Goal: Navigation & Orientation: Find specific page/section

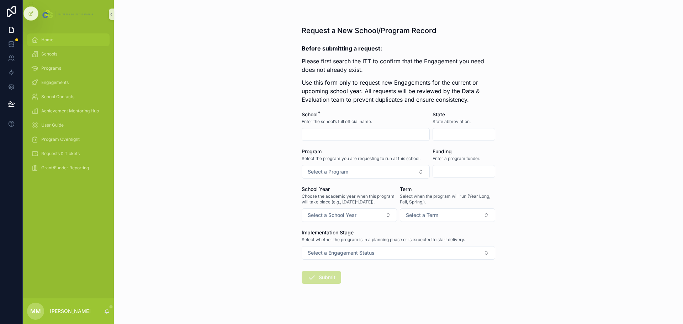
click at [40, 37] on div "Home" at bounding box center [68, 39] width 74 height 11
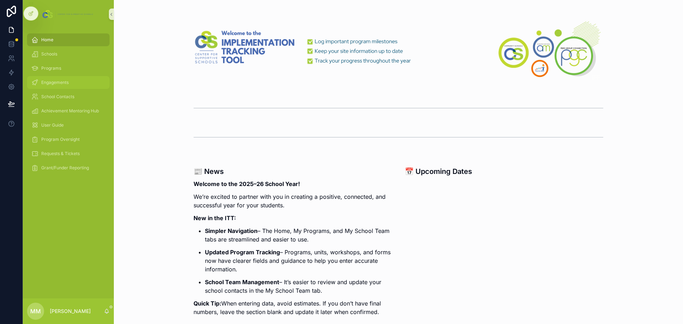
click at [58, 82] on span "Engagements" at bounding box center [54, 83] width 27 height 6
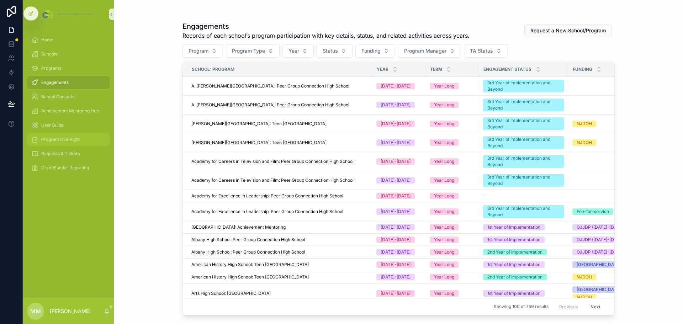
click at [74, 137] on span "Program Oversight" at bounding box center [60, 140] width 38 height 6
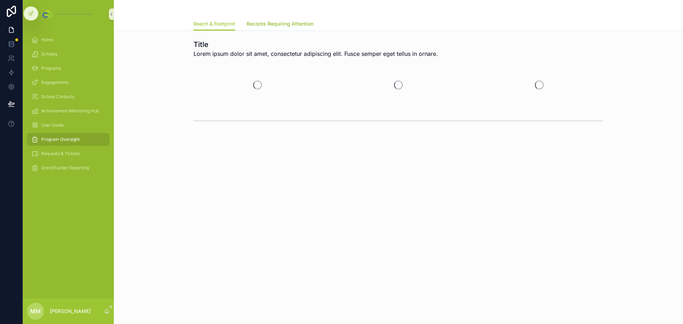
click at [261, 24] on span "Records Requiring Attention" at bounding box center [279, 23] width 67 height 7
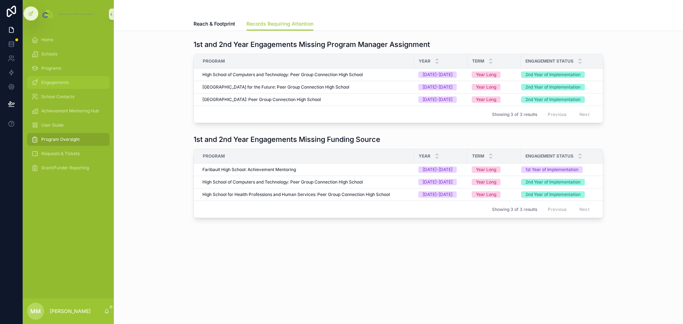
click at [49, 79] on div "Engagements" at bounding box center [68, 82] width 74 height 11
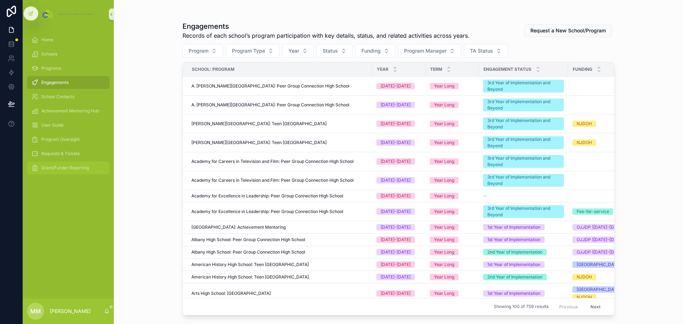
click at [62, 167] on span "Grant/Funder Reporting" at bounding box center [65, 168] width 48 height 6
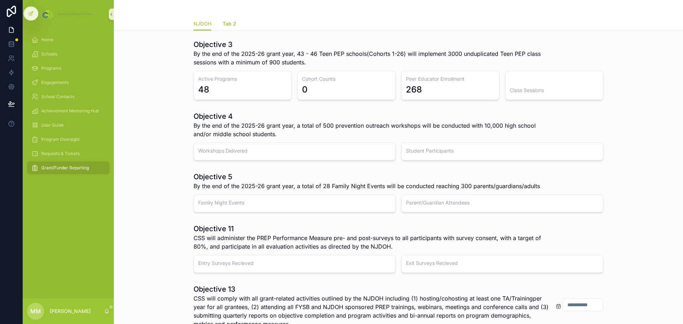
click at [229, 26] on span "Tab 2" at bounding box center [230, 23] width 14 height 7
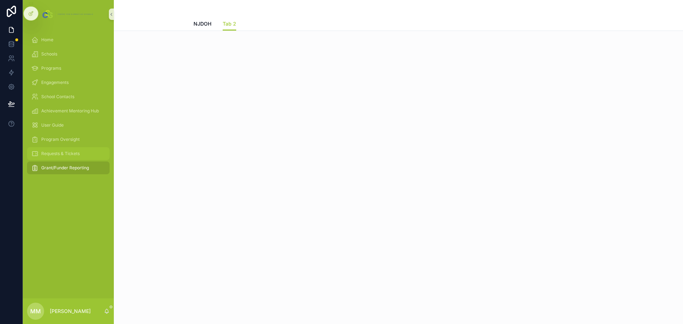
click at [70, 153] on span "Requests & Tickets" at bounding box center [60, 154] width 38 height 6
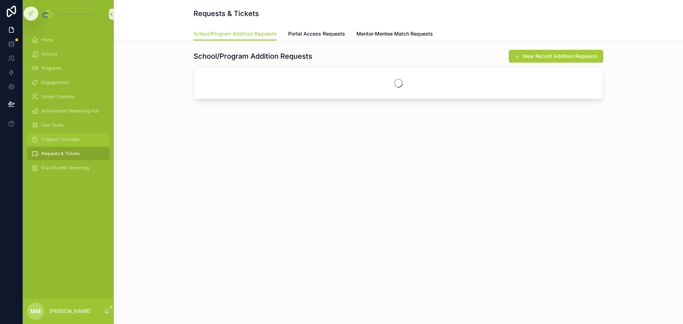
click at [68, 138] on span "Program Oversight" at bounding box center [60, 140] width 38 height 6
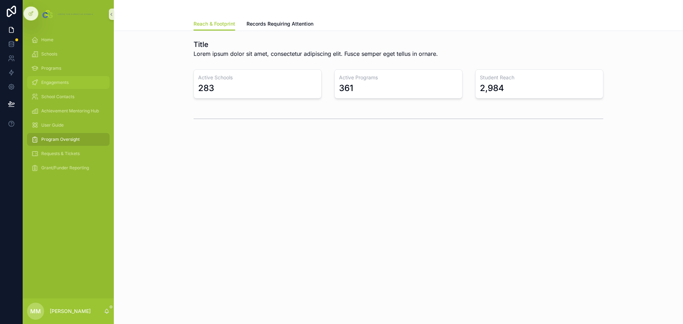
click at [45, 79] on div "Engagements" at bounding box center [68, 82] width 74 height 11
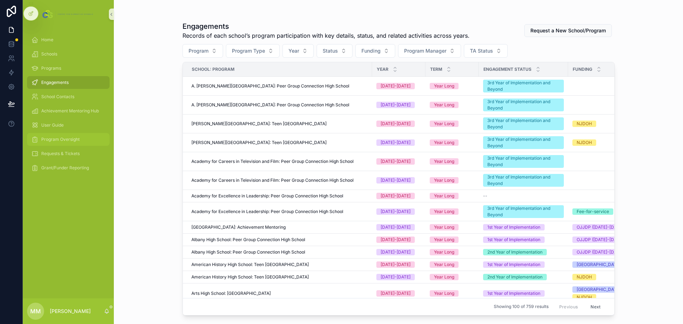
click at [63, 141] on span "Program Oversight" at bounding box center [60, 140] width 38 height 6
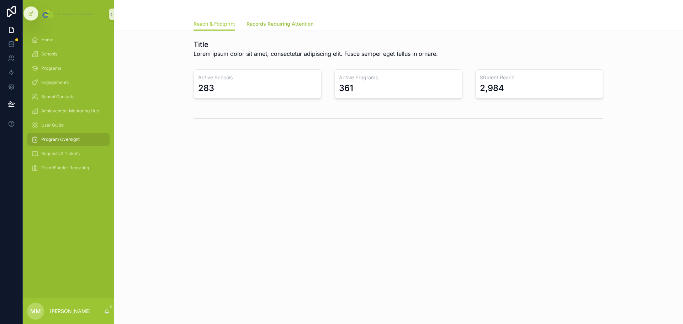
click at [260, 22] on span "Records Requiring Attention" at bounding box center [279, 23] width 67 height 7
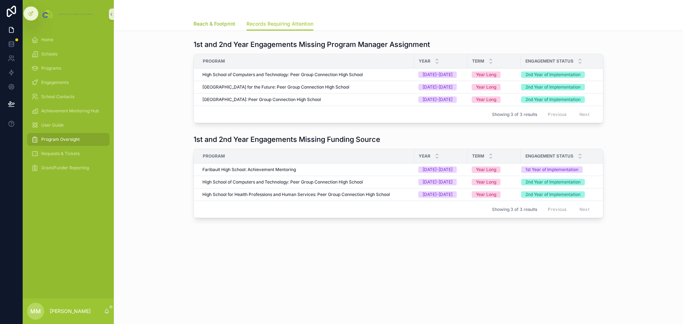
click at [198, 28] on link "Reach & Footprint" at bounding box center [214, 24] width 42 height 14
